Goal: Information Seeking & Learning: Learn about a topic

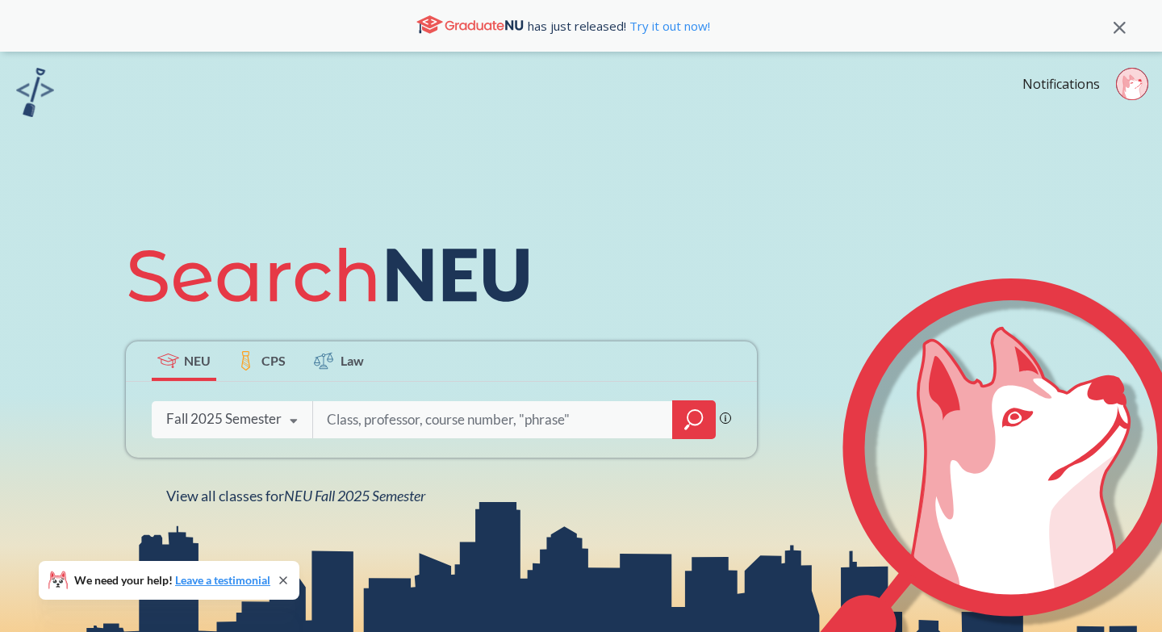
click at [701, 418] on icon "magnifying glass" at bounding box center [693, 419] width 19 height 23
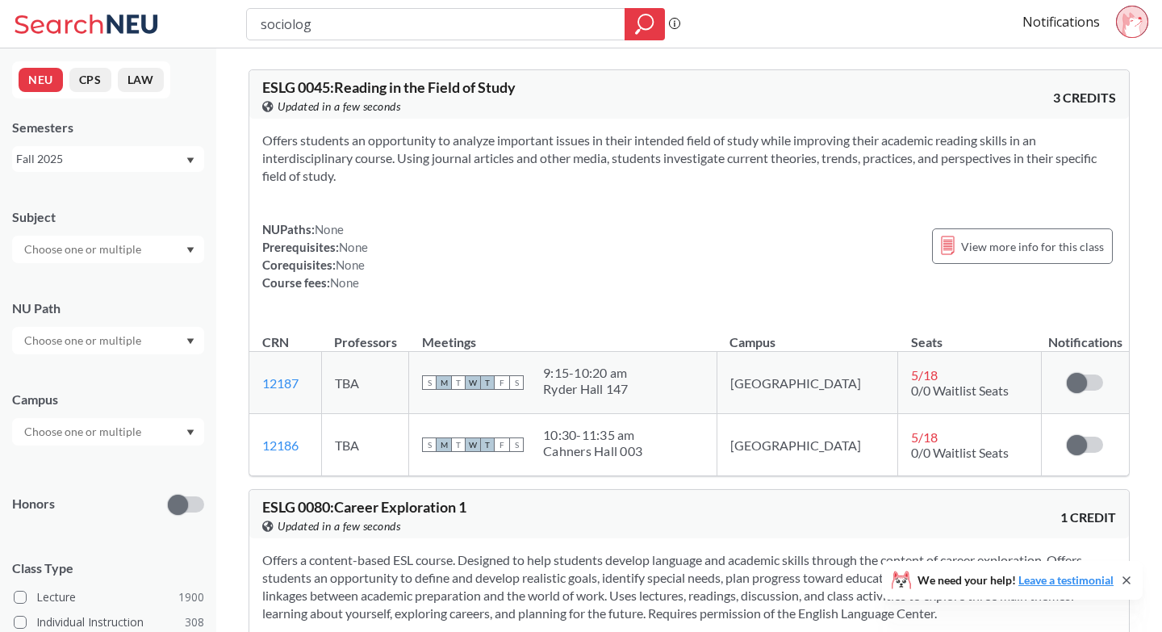
type input "sociology"
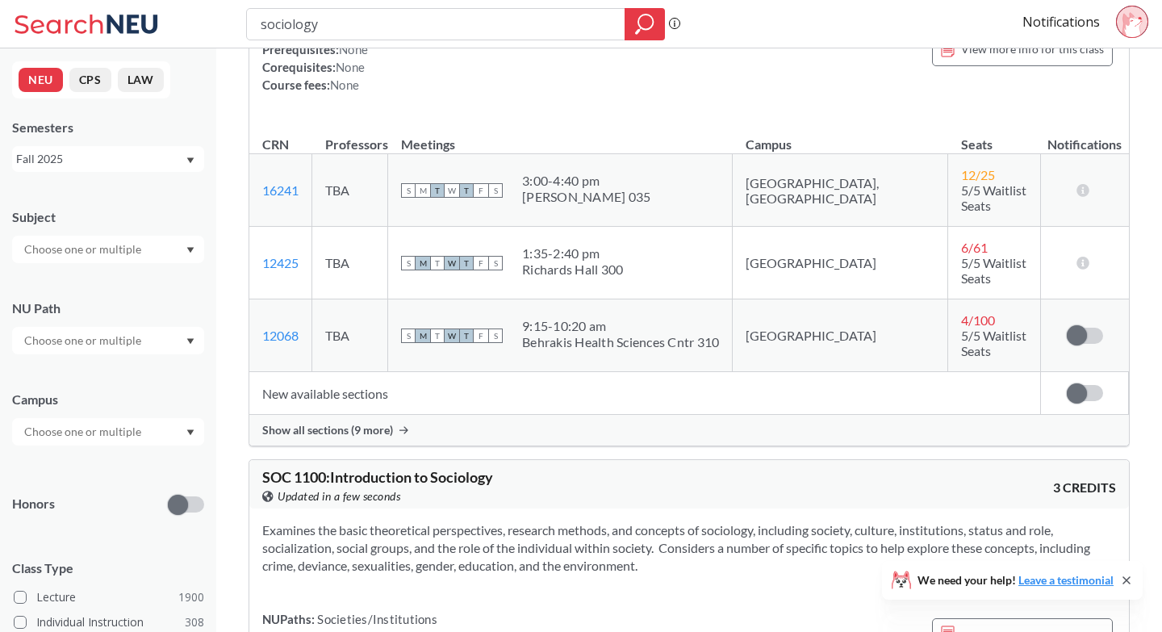
scroll to position [658, 0]
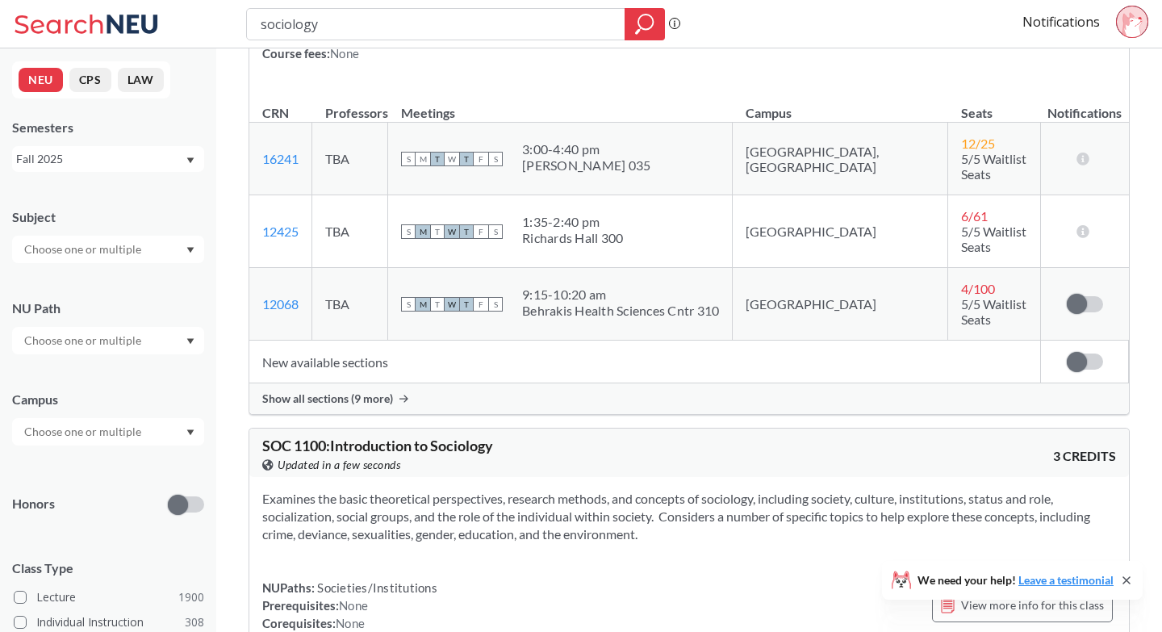
click at [343, 391] on span "Show all sections (9 more)" at bounding box center [327, 398] width 131 height 15
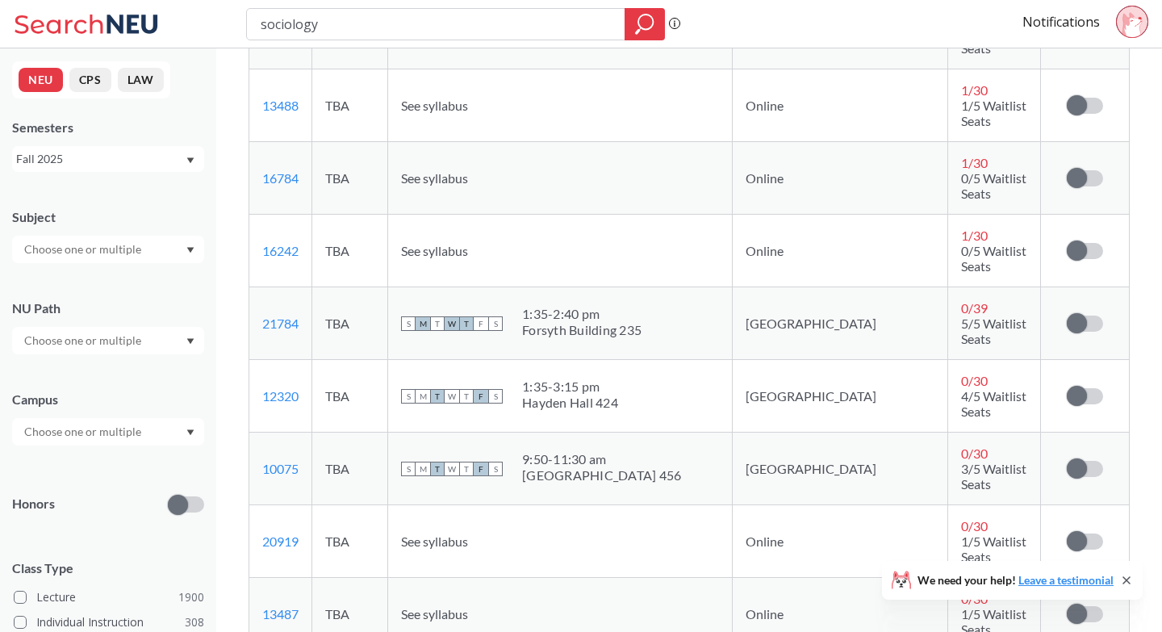
scroll to position [903, 0]
